Goal: Task Accomplishment & Management: Manage account settings

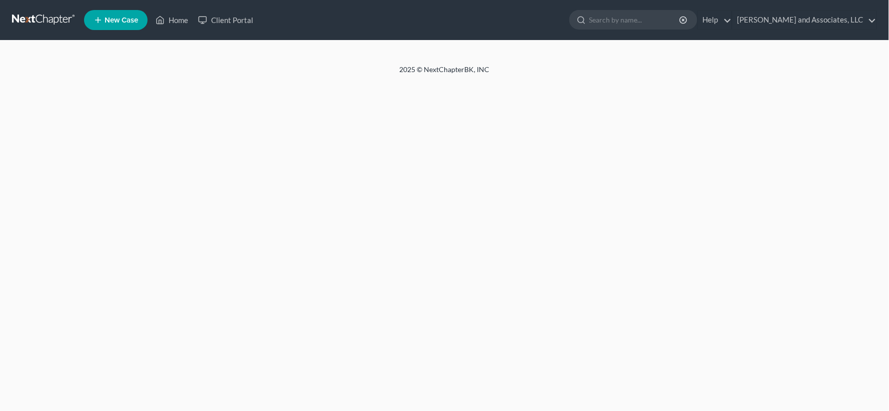
select select "1"
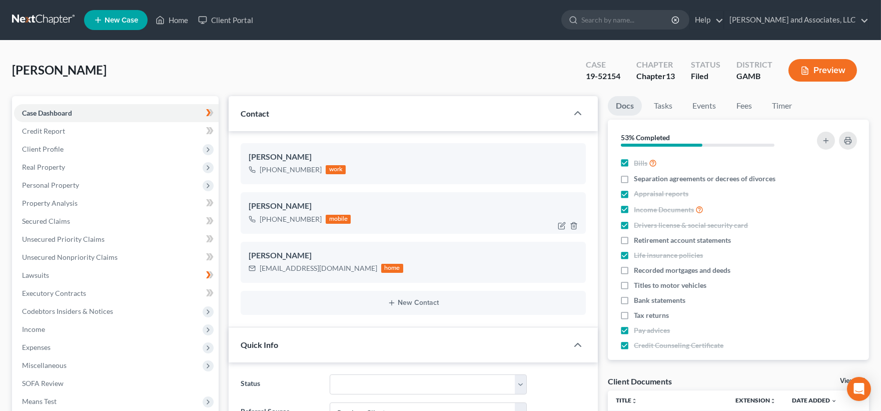
scroll to position [90, 0]
click at [176, 18] on link "Home" at bounding box center [172, 20] width 43 height 18
click at [177, 18] on link "Home" at bounding box center [172, 20] width 43 height 18
click at [174, 19] on link "Home" at bounding box center [172, 20] width 43 height 18
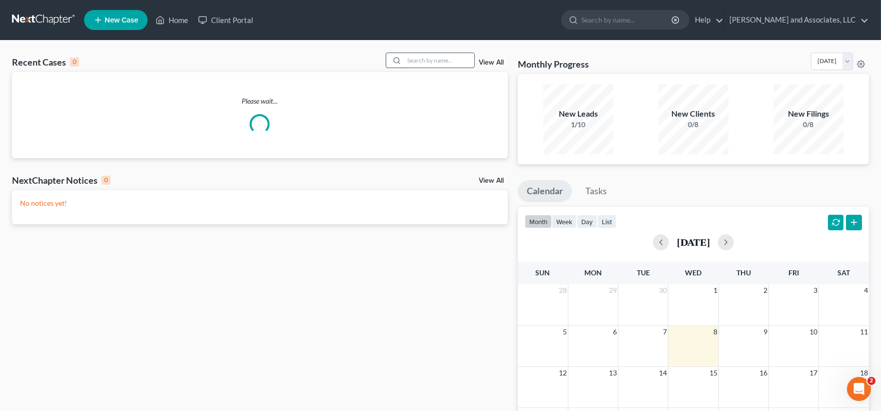
click at [429, 62] on input "search" at bounding box center [439, 60] width 70 height 15
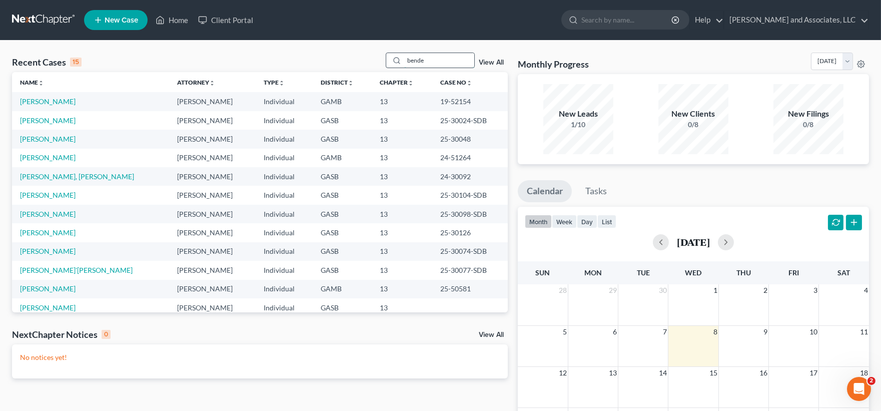
type input "[PERSON_NAME]"
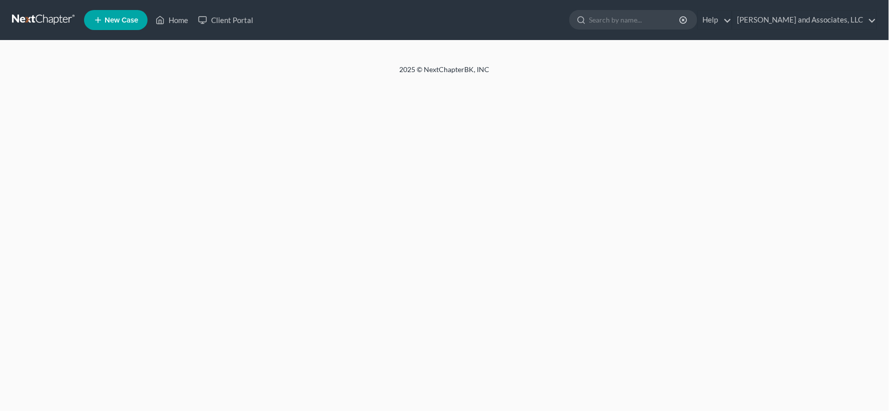
select select "1"
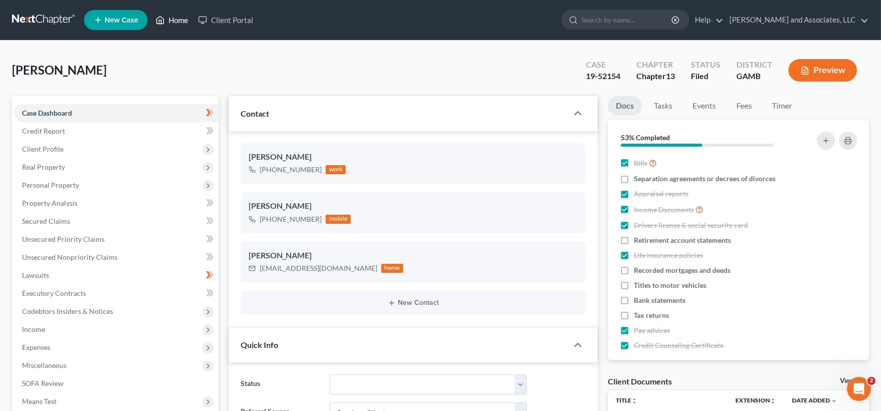
click at [178, 16] on link "Home" at bounding box center [172, 20] width 43 height 18
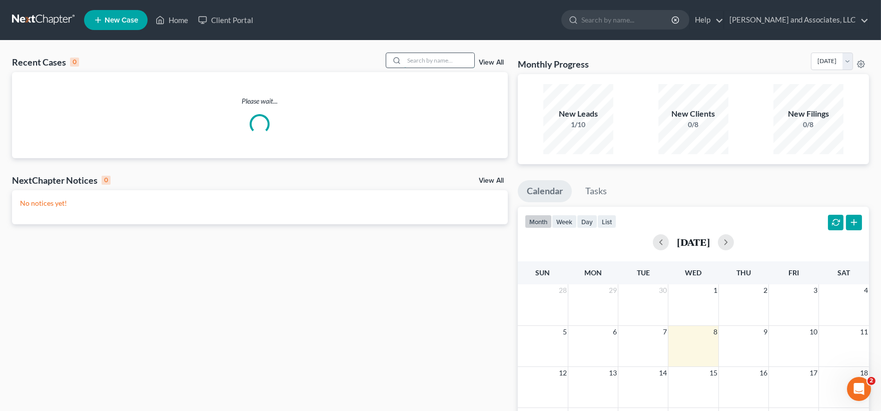
click at [464, 64] on input "search" at bounding box center [439, 60] width 70 height 15
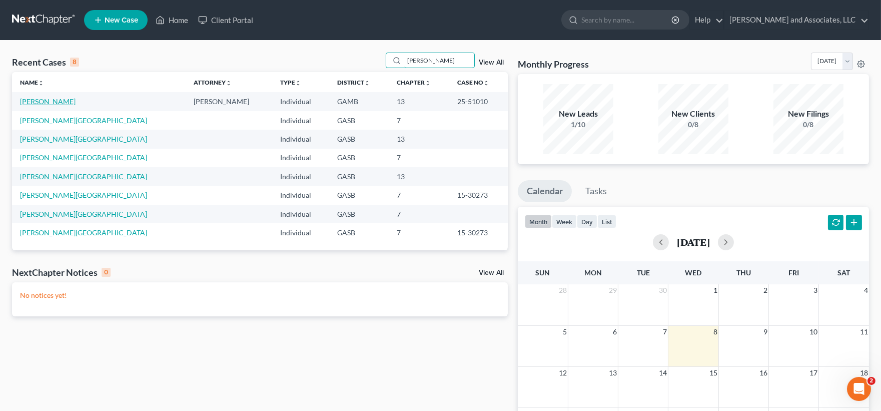
type input "felisha"
click at [39, 103] on link "Devero, Felisha" at bounding box center [48, 101] width 56 height 9
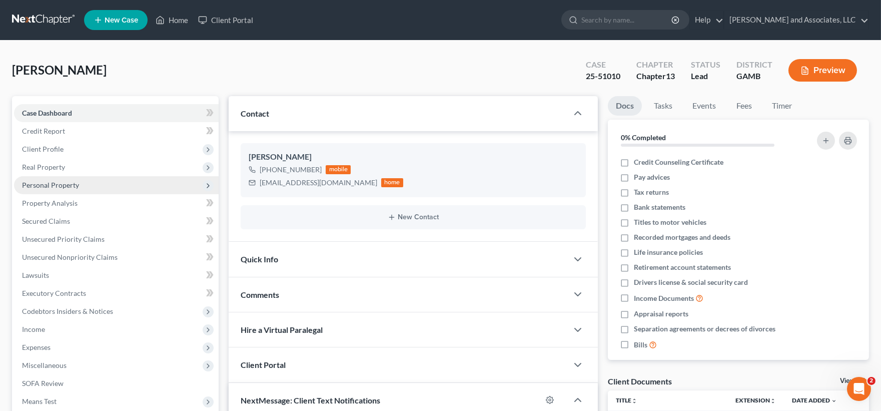
click at [48, 178] on span "Personal Property" at bounding box center [116, 185] width 205 height 18
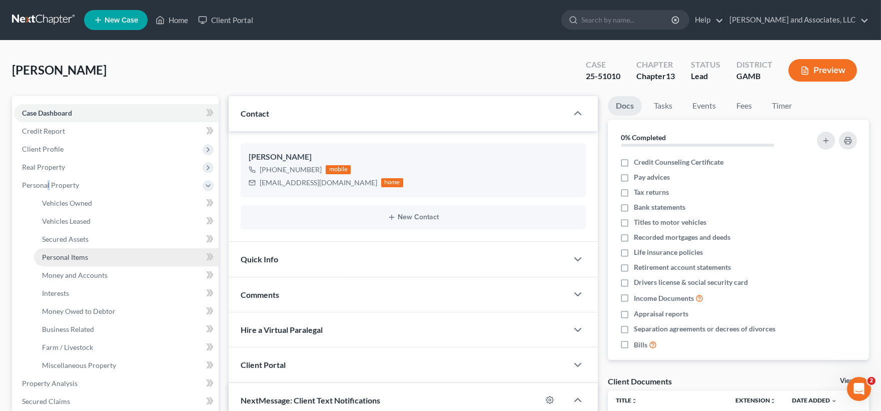
click at [71, 254] on span "Personal Items" at bounding box center [65, 257] width 46 height 9
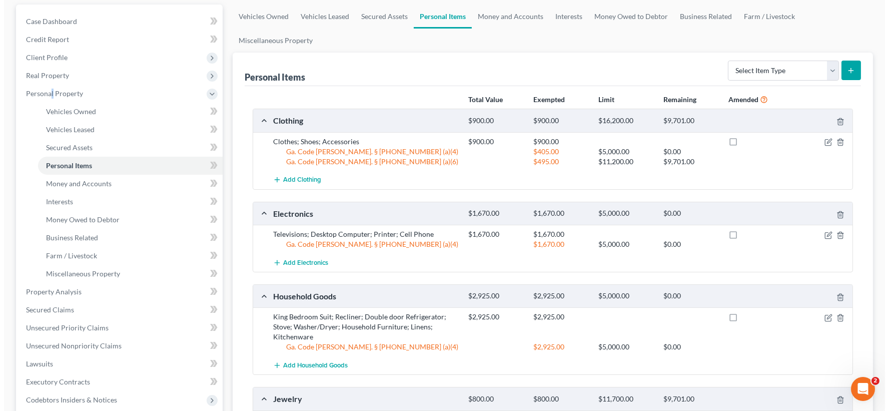
scroll to position [111, 0]
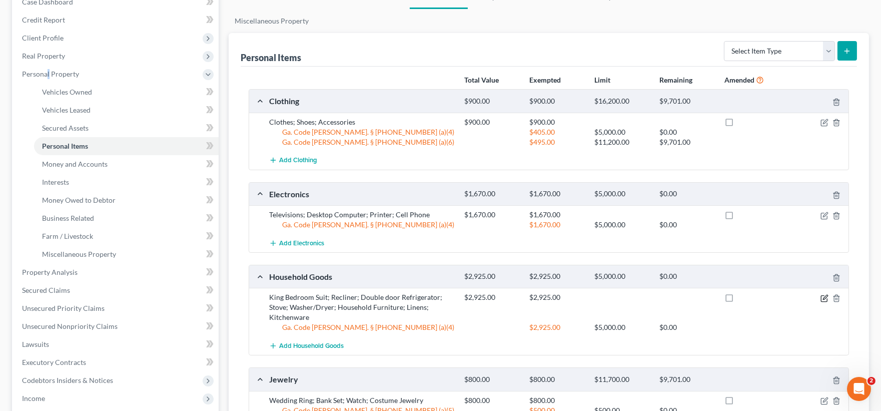
click at [827, 298] on icon "button" at bounding box center [825, 298] width 8 height 8
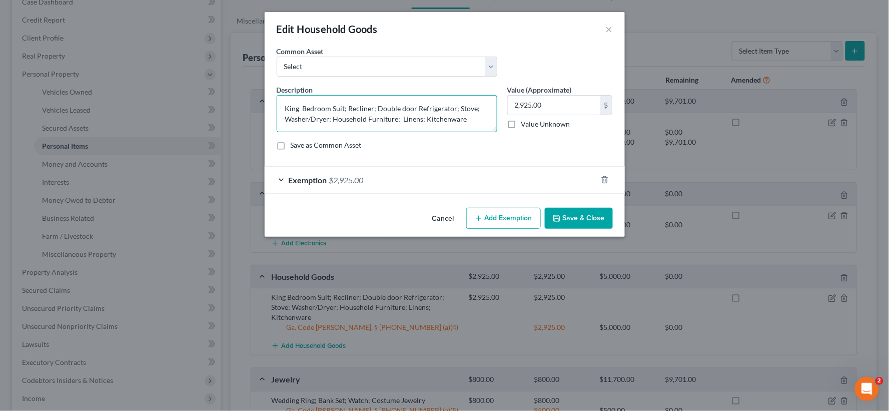
click at [469, 118] on textarea "King Bedroom Suit; Recliner; Double door Refrigerator; Stove; Washer/Dryer; Hou…" at bounding box center [387, 113] width 221 height 37
type textarea "King Bedroom Suit; Recliner; Double door Refrigerator; Stove; Washer/Dryer; Hou…"
click at [551, 104] on input "2,925.00" at bounding box center [554, 105] width 93 height 19
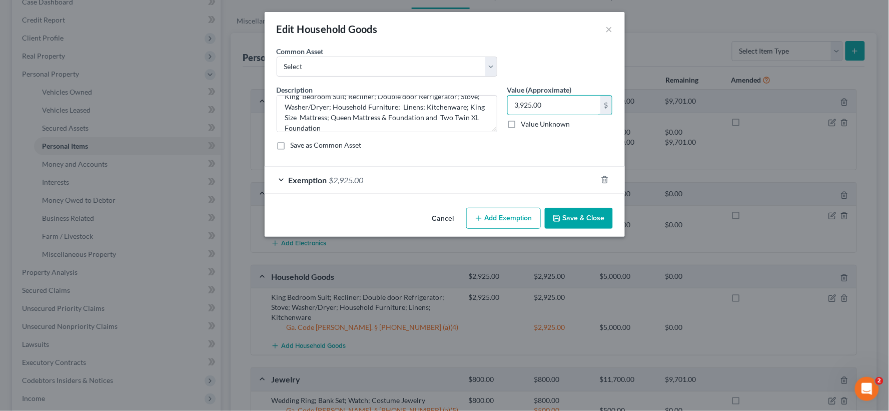
type input "3,925.00"
click at [336, 179] on span "$2,925.00" at bounding box center [346, 180] width 35 height 10
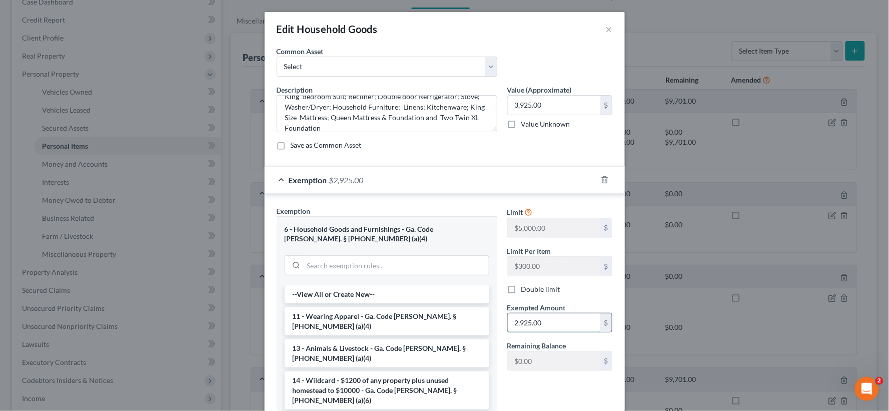
click at [539, 321] on input "2,925.00" at bounding box center [554, 322] width 93 height 19
click at [371, 178] on div "Exemption $2,925.00" at bounding box center [431, 180] width 332 height 27
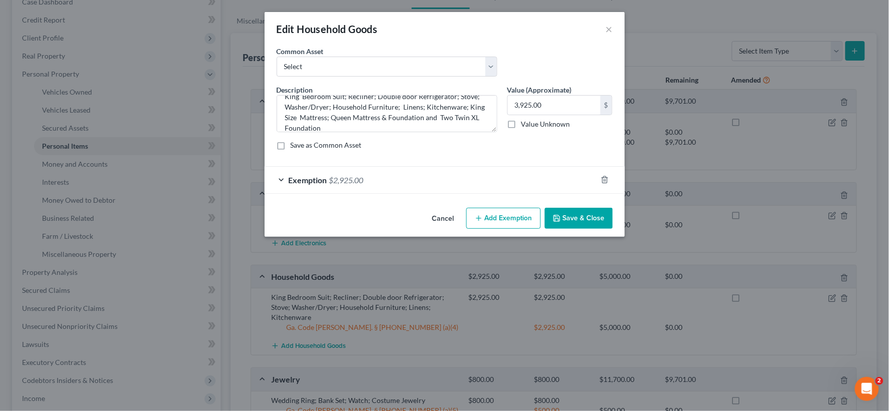
click at [506, 221] on button "Add Exemption" at bounding box center [503, 218] width 75 height 21
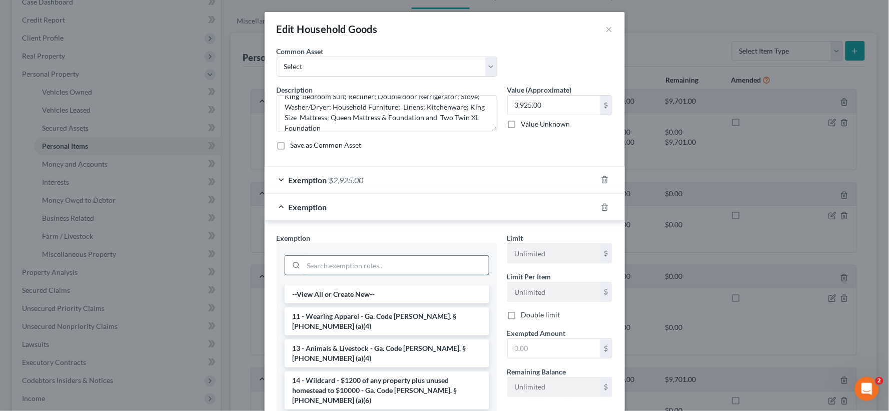
click at [368, 268] on input "search" at bounding box center [396, 265] width 185 height 19
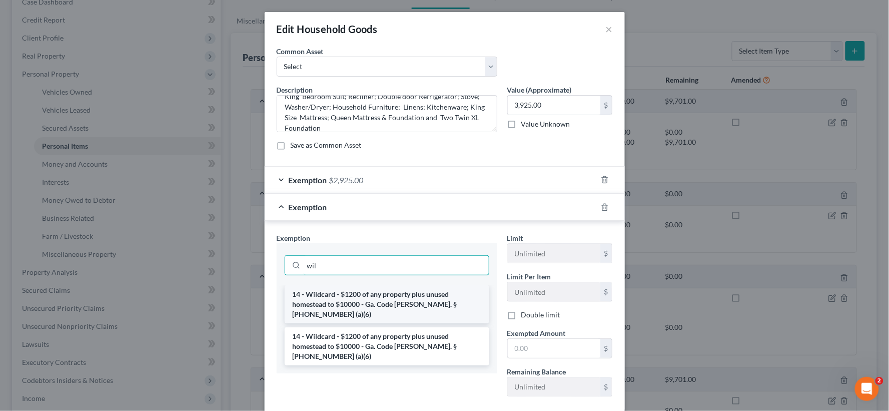
type input "wil"
click at [387, 297] on li "14 - Wildcard - $1200 of any property plus unused homestead to $10000 - Ga. Cod…" at bounding box center [387, 304] width 205 height 38
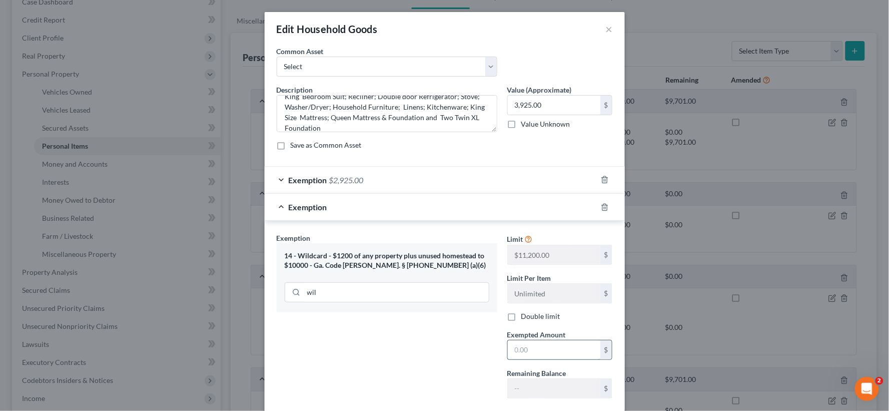
click at [521, 351] on input "text" at bounding box center [554, 349] width 93 height 19
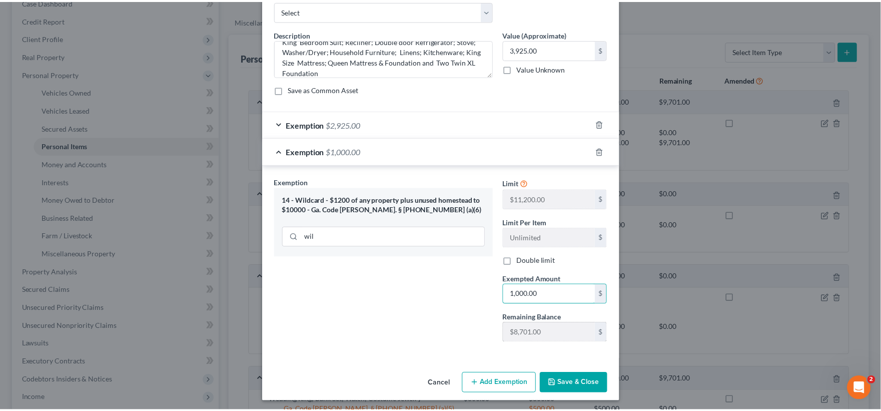
scroll to position [59, 0]
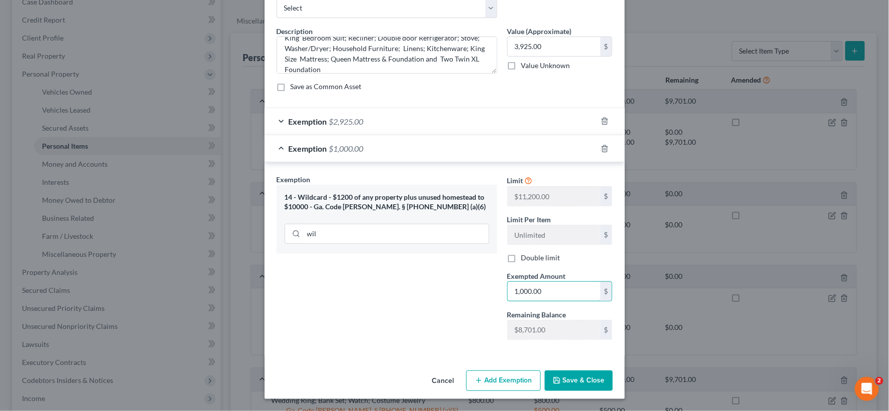
type input "1,000.00"
click at [568, 379] on button "Save & Close" at bounding box center [579, 380] width 68 height 21
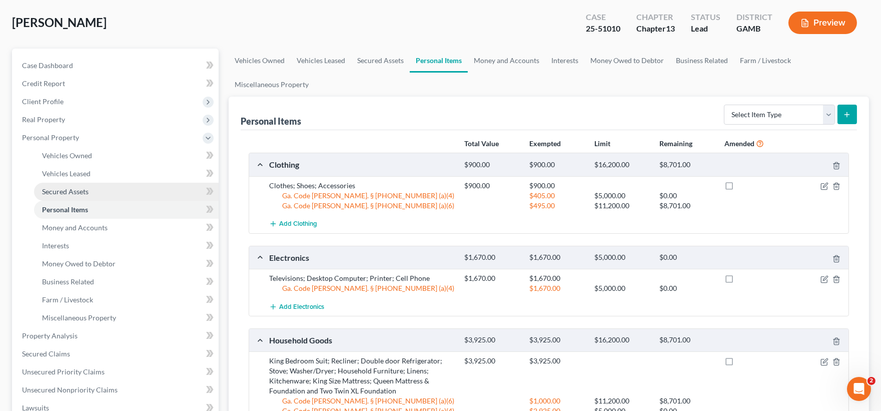
scroll to position [0, 0]
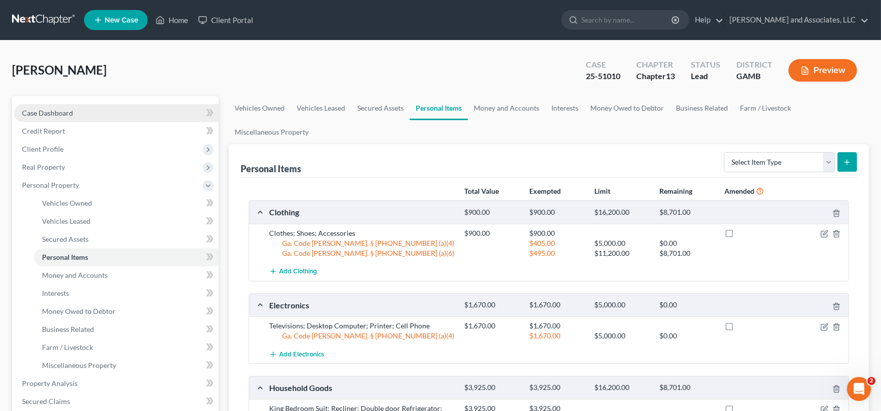
click at [48, 111] on span "Case Dashboard" at bounding box center [47, 113] width 51 height 9
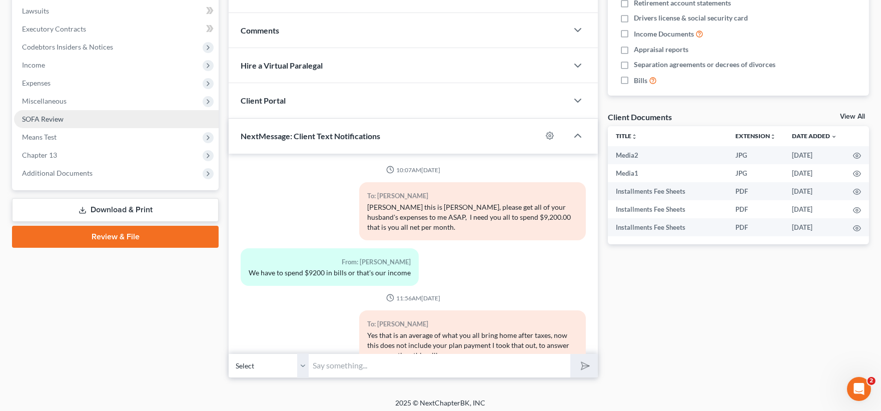
scroll to position [1333, 0]
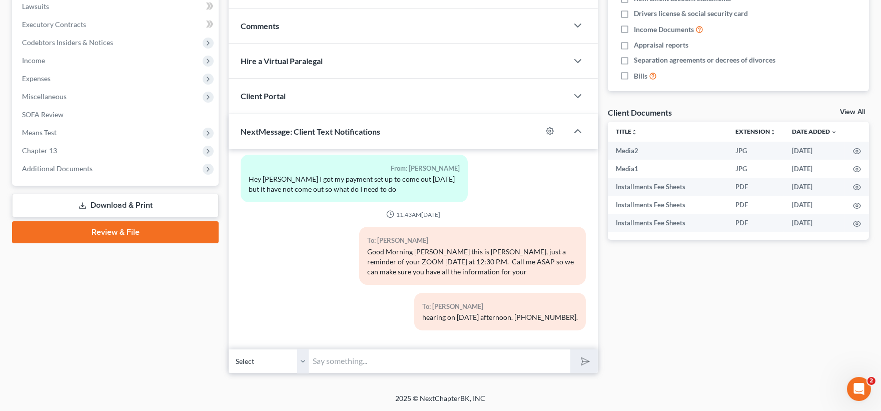
click at [111, 203] on link "Download & Print" at bounding box center [115, 206] width 207 height 24
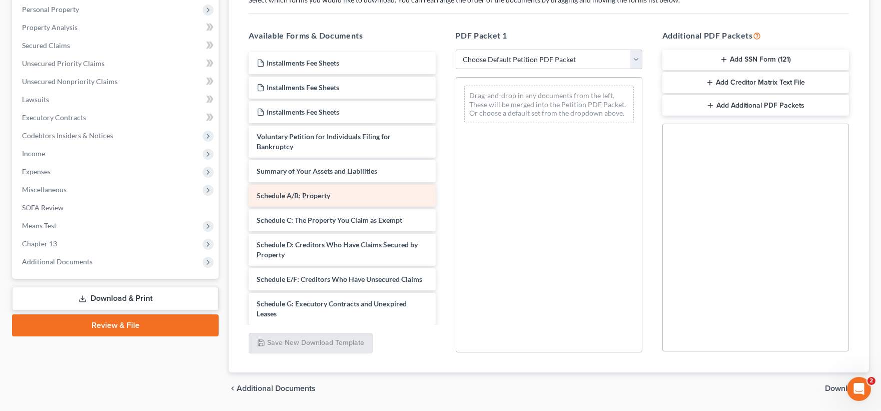
scroll to position [207, 0]
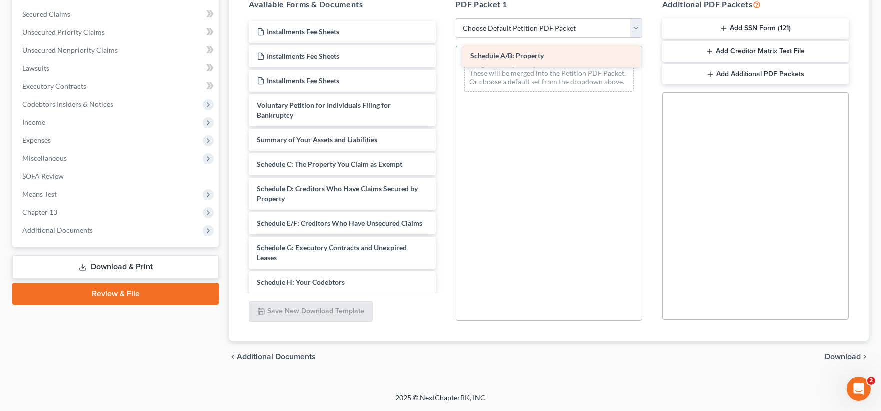
drag, startPoint x: 306, startPoint y: 168, endPoint x: 519, endPoint y: 60, distance: 239.5
click at [443, 60] on div "Schedule A/B: Property Installments Fee Sheets Installments Fee Sheets Installm…" at bounding box center [342, 282] width 203 height 523
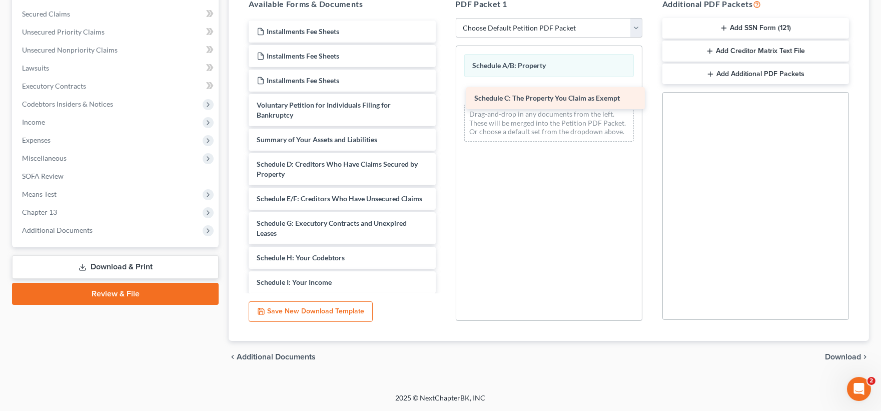
drag, startPoint x: 324, startPoint y: 159, endPoint x: 543, endPoint y: 87, distance: 230.1
click at [443, 87] on div "Schedule C: The Property You Claim as Exempt Installments Fee Sheets Installmen…" at bounding box center [342, 270] width 203 height 499
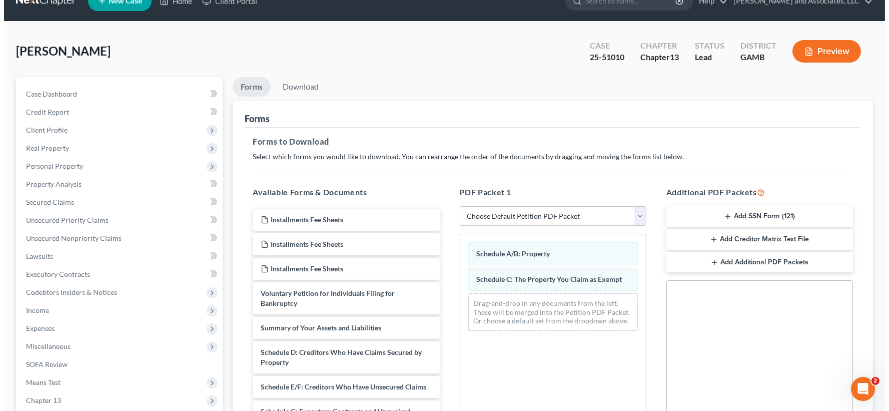
scroll to position [0, 0]
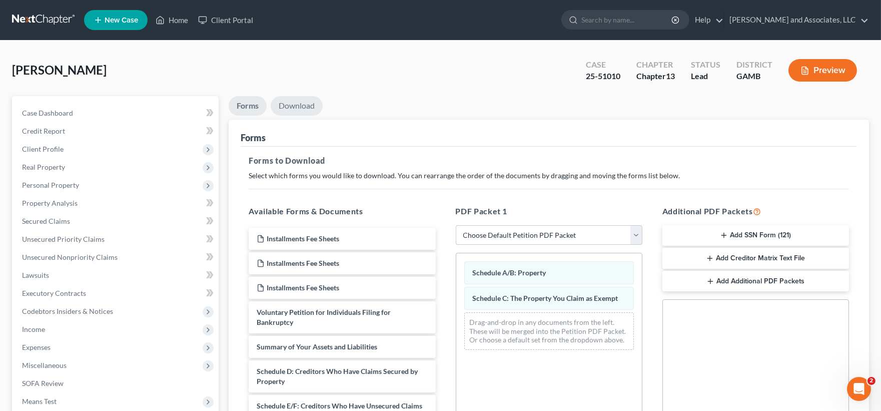
click at [302, 102] on link "Download" at bounding box center [297, 106] width 52 height 20
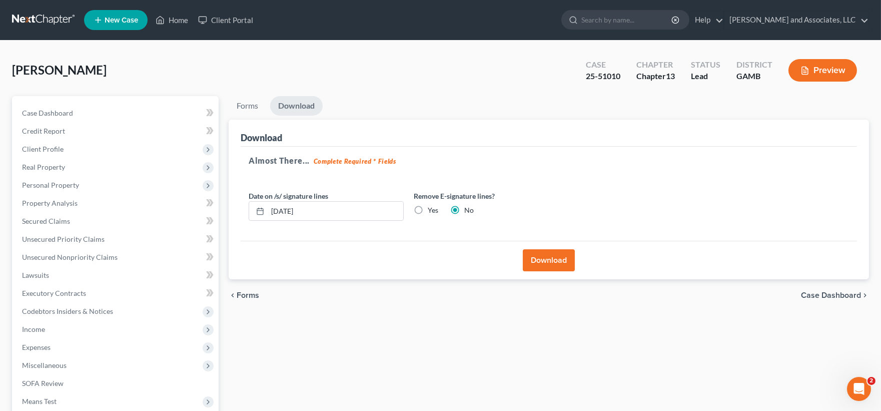
click at [560, 263] on button "Download" at bounding box center [549, 260] width 52 height 22
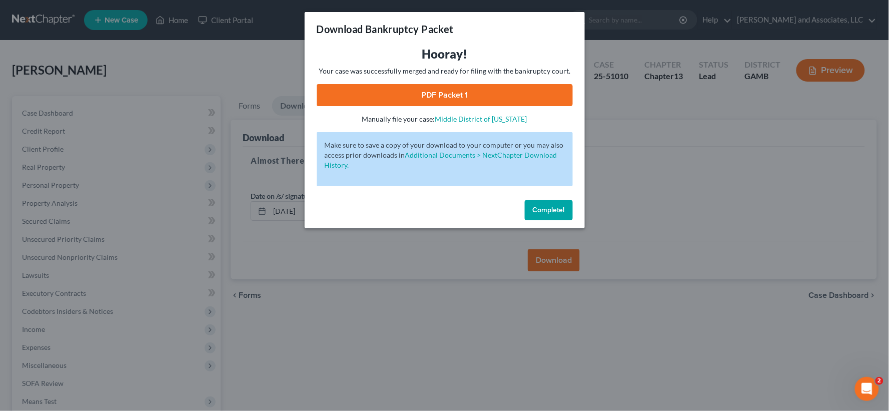
click at [479, 95] on link "PDF Packet 1" at bounding box center [445, 95] width 256 height 22
